Goal: Task Accomplishment & Management: Use online tool/utility

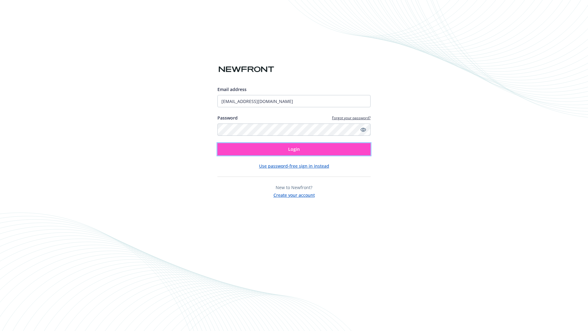
click at [294, 149] on span "Login" at bounding box center [294, 149] width 12 height 6
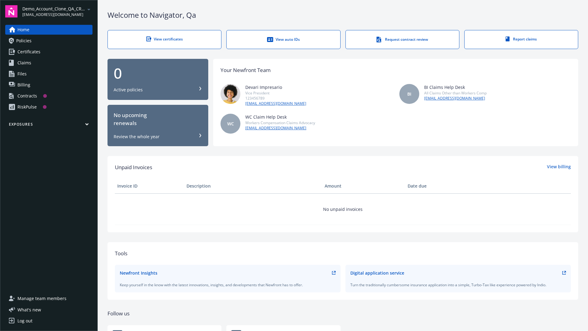
click at [57, 11] on span "Demo_Account_Clone_QA_CR_Tests_Prospect" at bounding box center [53, 9] width 63 height 6
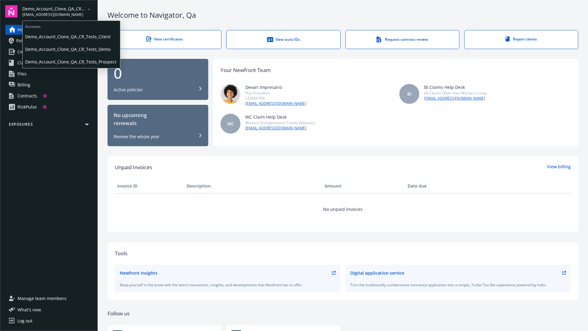
click at [71, 36] on span "Demo_Account_Clone_QA_CR_Tests_Client" at bounding box center [71, 36] width 92 height 13
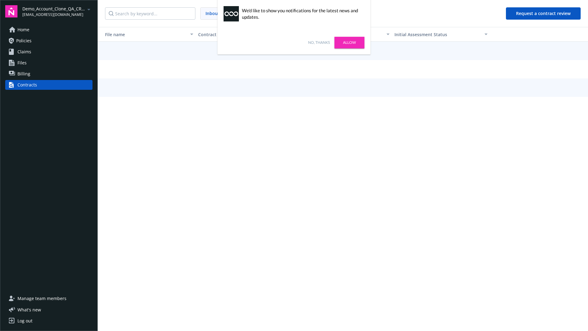
click at [319, 43] on link "No, thanks" at bounding box center [319, 43] width 22 height 6
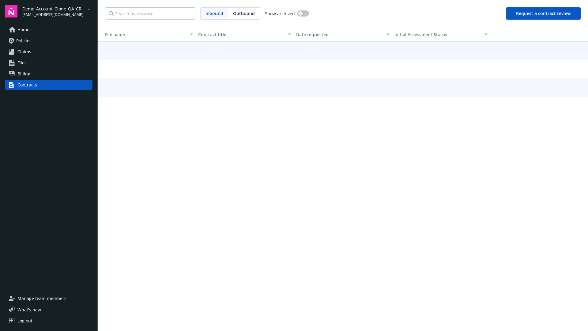
click at [543, 13] on button "Request a contract review" at bounding box center [543, 13] width 75 height 12
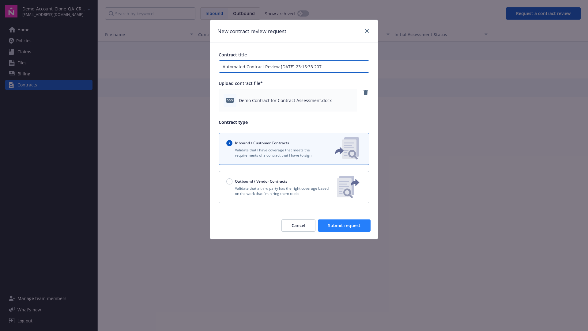
type input "Automated Contract Review 10-15-2025 23:15:33.207"
click at [344, 225] on span "Submit request" at bounding box center [344, 225] width 32 height 6
